Goal: Information Seeking & Learning: Check status

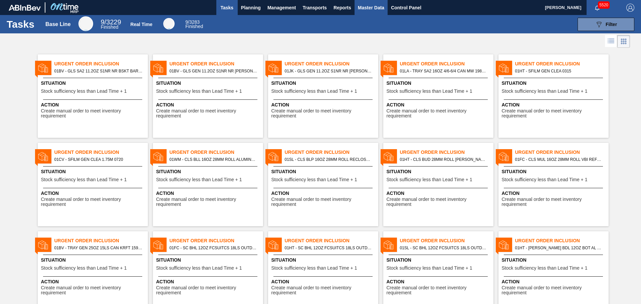
click at [367, 8] on span "Master Data" at bounding box center [371, 8] width 26 height 8
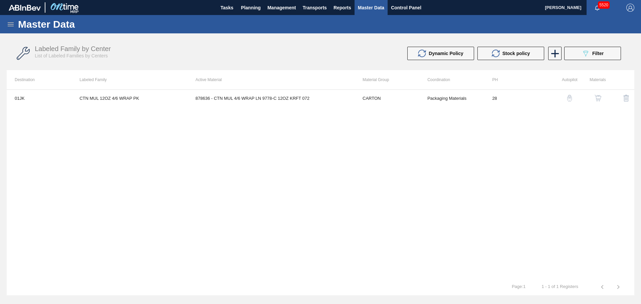
click at [11, 24] on icon at bounding box center [11, 24] width 8 height 8
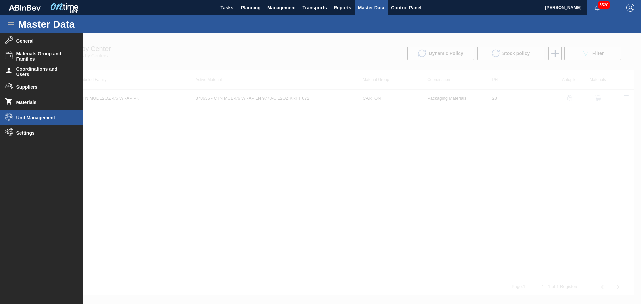
click at [36, 120] on li "Unit Management" at bounding box center [41, 117] width 83 height 15
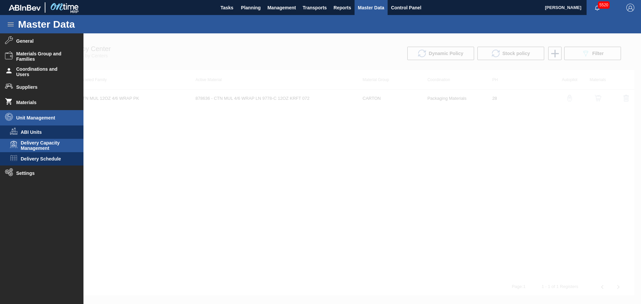
click at [44, 147] on span "Delivery Capacity Management" at bounding box center [46, 145] width 51 height 11
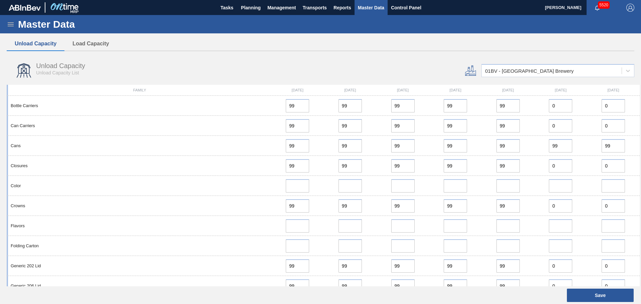
click at [10, 25] on icon at bounding box center [11, 24] width 8 height 8
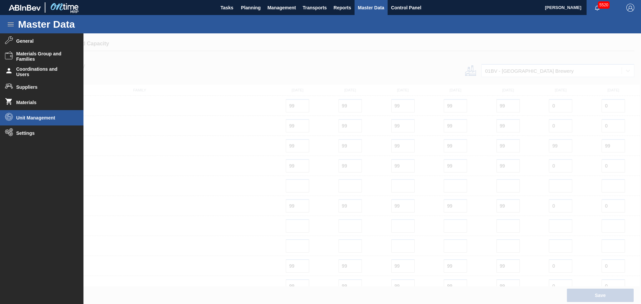
click at [44, 118] on span "Unit Management" at bounding box center [43, 117] width 55 height 5
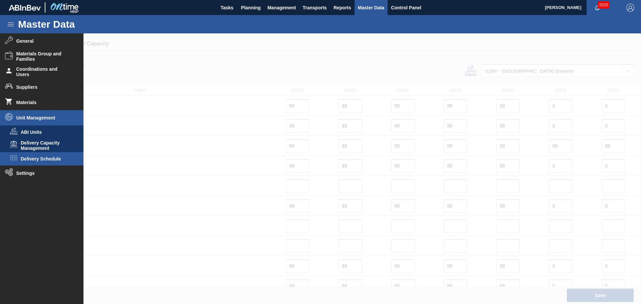
click at [45, 158] on span "Delivery Schedule" at bounding box center [46, 158] width 51 height 5
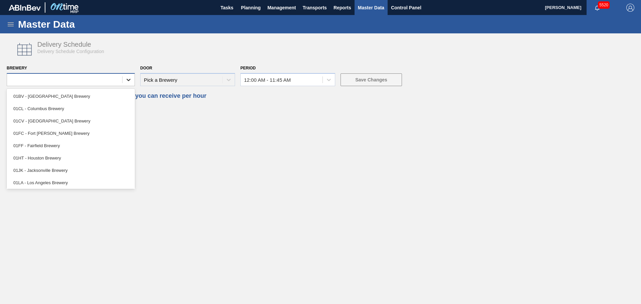
click at [129, 81] on icon at bounding box center [129, 80] width 4 height 2
click at [93, 97] on div "01BV - [GEOGRAPHIC_DATA] Brewery" at bounding box center [71, 96] width 128 height 12
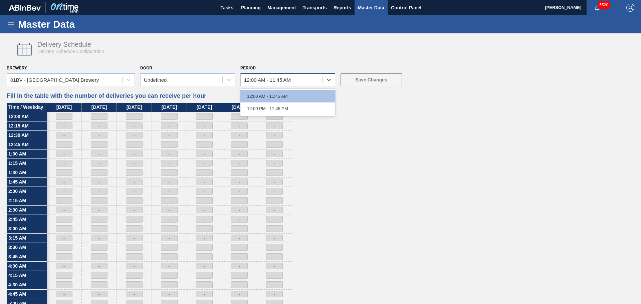
click at [310, 82] on div "12:00 AM - 11:45 AM" at bounding box center [282, 80] width 82 height 10
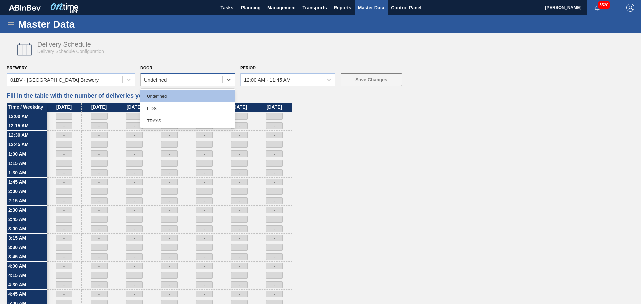
click at [164, 79] on div "Undefined" at bounding box center [155, 80] width 23 height 6
click at [159, 110] on div "LIDS" at bounding box center [187, 108] width 95 height 12
click at [174, 78] on div "LIDS" at bounding box center [182, 80] width 82 height 10
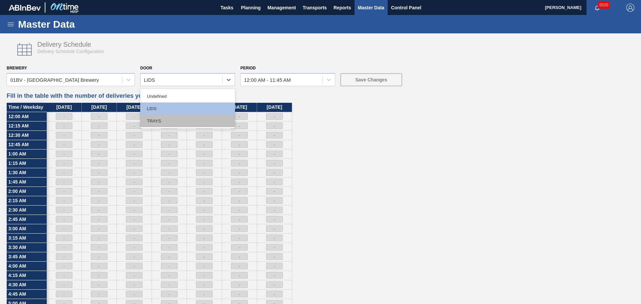
click at [168, 121] on div "TRAYS" at bounding box center [187, 121] width 95 height 12
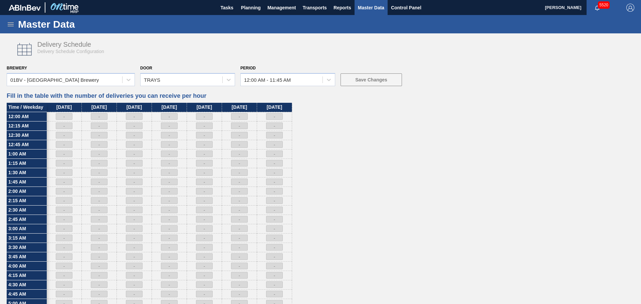
click at [8, 21] on icon at bounding box center [11, 24] width 8 height 8
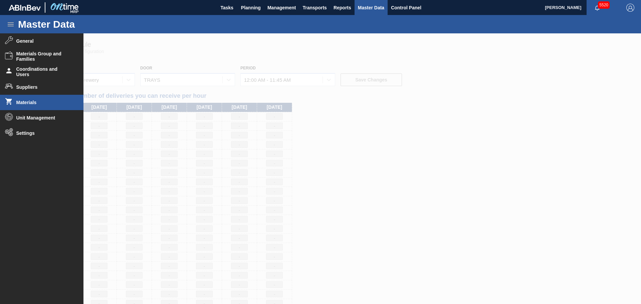
click at [48, 102] on span "Materials" at bounding box center [43, 102] width 55 height 5
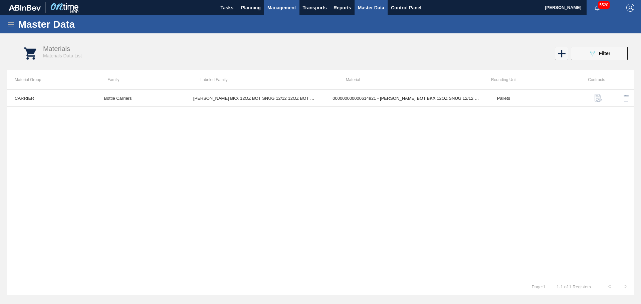
click at [283, 8] on span "Management" at bounding box center [281, 8] width 29 height 8
click at [250, 6] on div at bounding box center [320, 152] width 641 height 304
click at [250, 6] on span "Planning" at bounding box center [251, 8] width 20 height 8
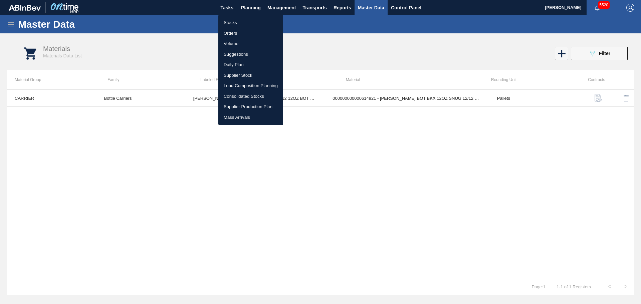
click at [254, 94] on li "Consolidated Stocks" at bounding box center [250, 96] width 65 height 11
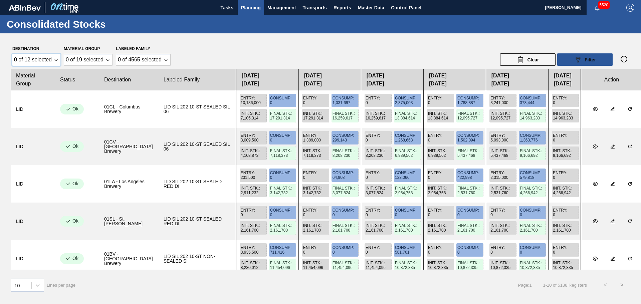
click at [56, 61] on div "0 of 12 selected" at bounding box center [36, 60] width 48 height 12
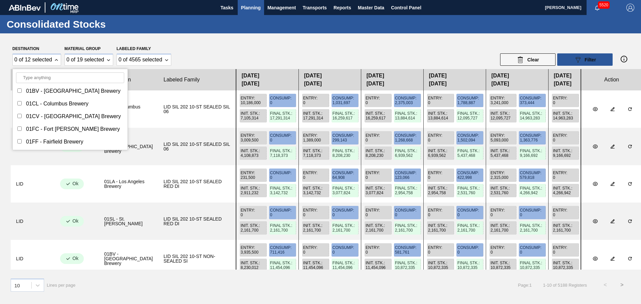
click at [276, 49] on div "Destination 0 of 12 selected 01BV - [GEOGRAPHIC_DATA] Brewery 01CL - [GEOGRAPHI…" at bounding box center [320, 55] width 619 height 22
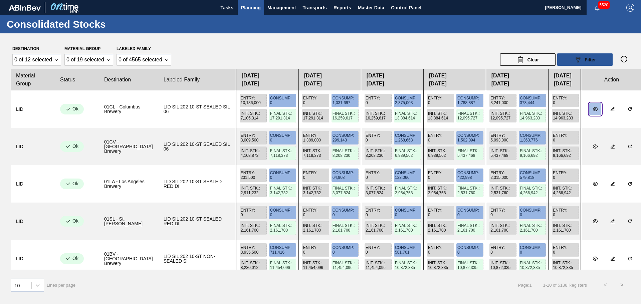
click at [593, 108] on icon "botão de ícone" at bounding box center [595, 109] width 5 height 4
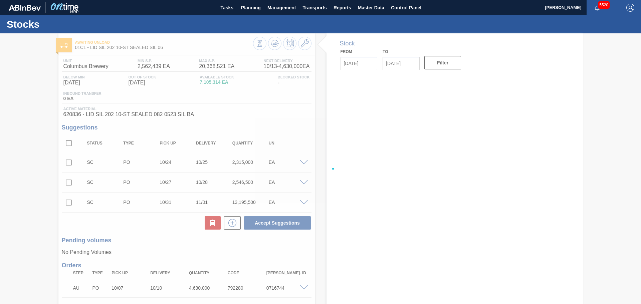
type input "[DATE]"
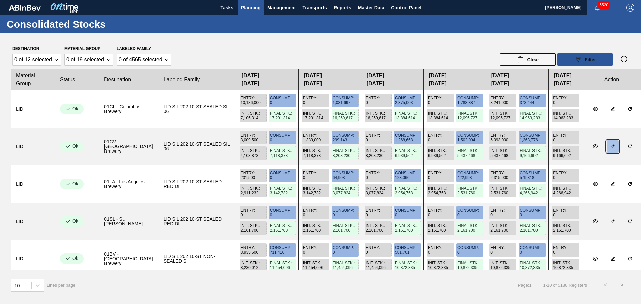
click at [610, 148] on icon "botão de ícone" at bounding box center [612, 147] width 4 height 4
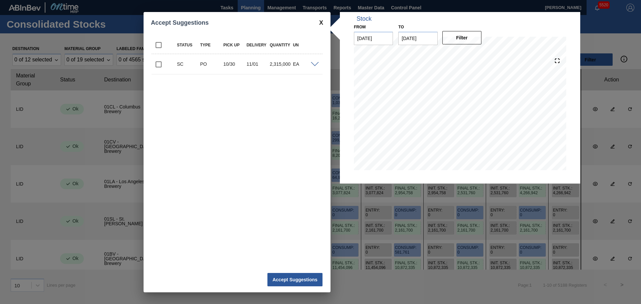
click at [320, 23] on span at bounding box center [321, 22] width 4 height 7
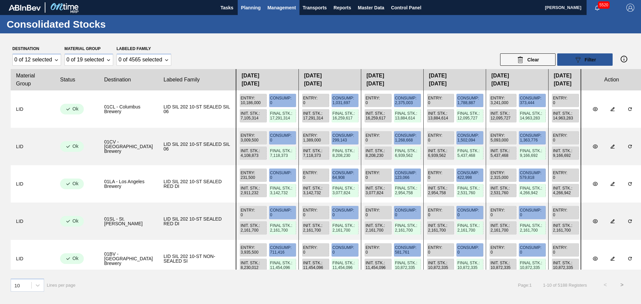
click at [286, 8] on span "Management" at bounding box center [281, 8] width 29 height 8
click at [289, 23] on li "Capital Employed" at bounding box center [281, 22] width 45 height 11
